Goal: Download file/media

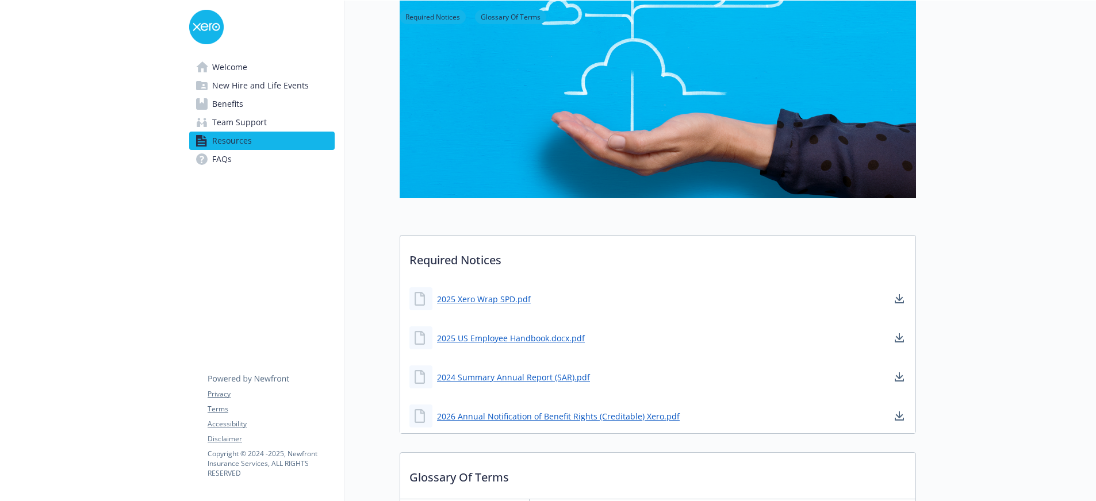
scroll to position [345, 0]
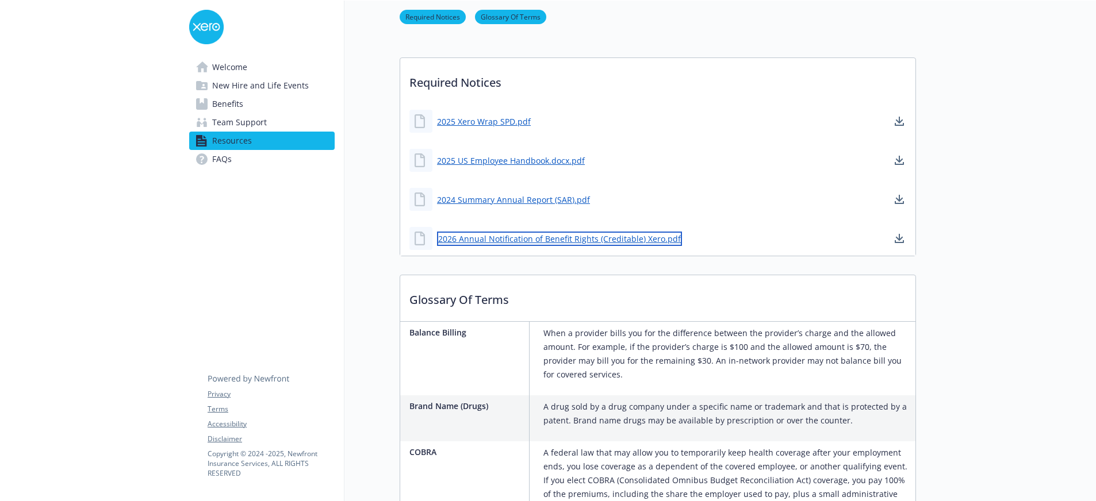
click at [645, 234] on link "2026 Annual Notification of Benefit Rights (Creditable) Xero.pdf" at bounding box center [559, 239] width 245 height 14
